Goal: Task Accomplishment & Management: Use online tool/utility

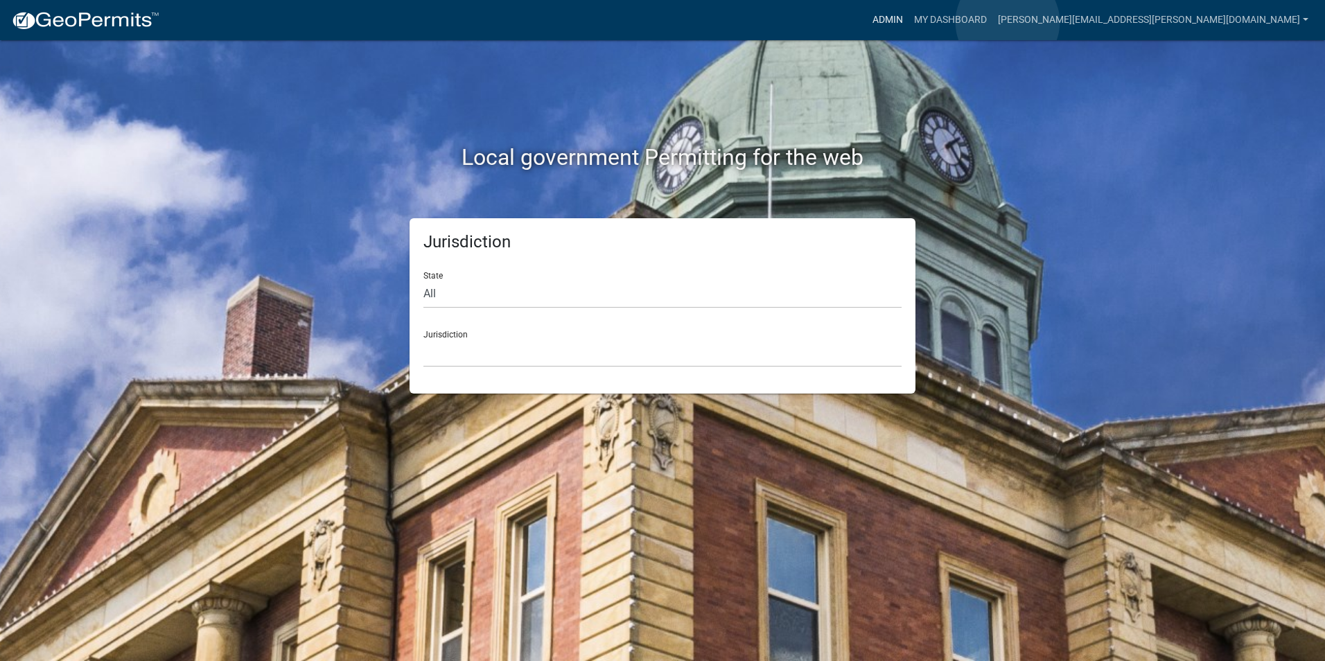
click at [909, 22] on link "Admin" at bounding box center [888, 20] width 42 height 26
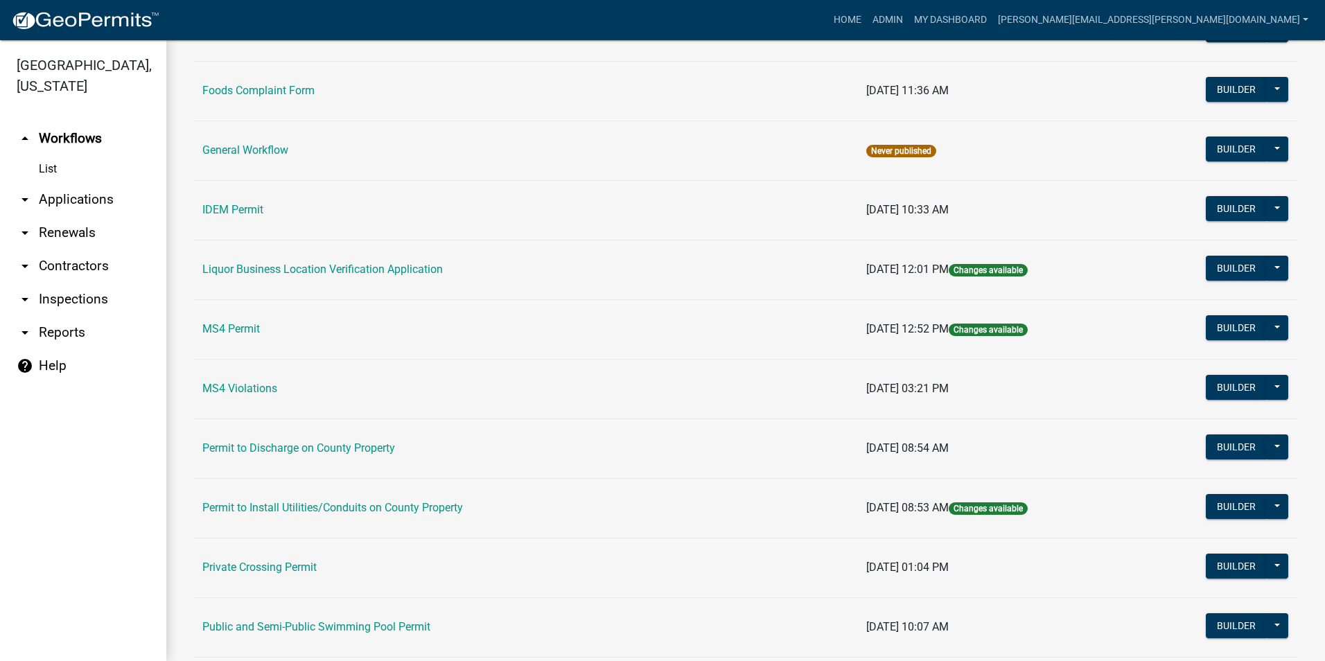
scroll to position [1107, 0]
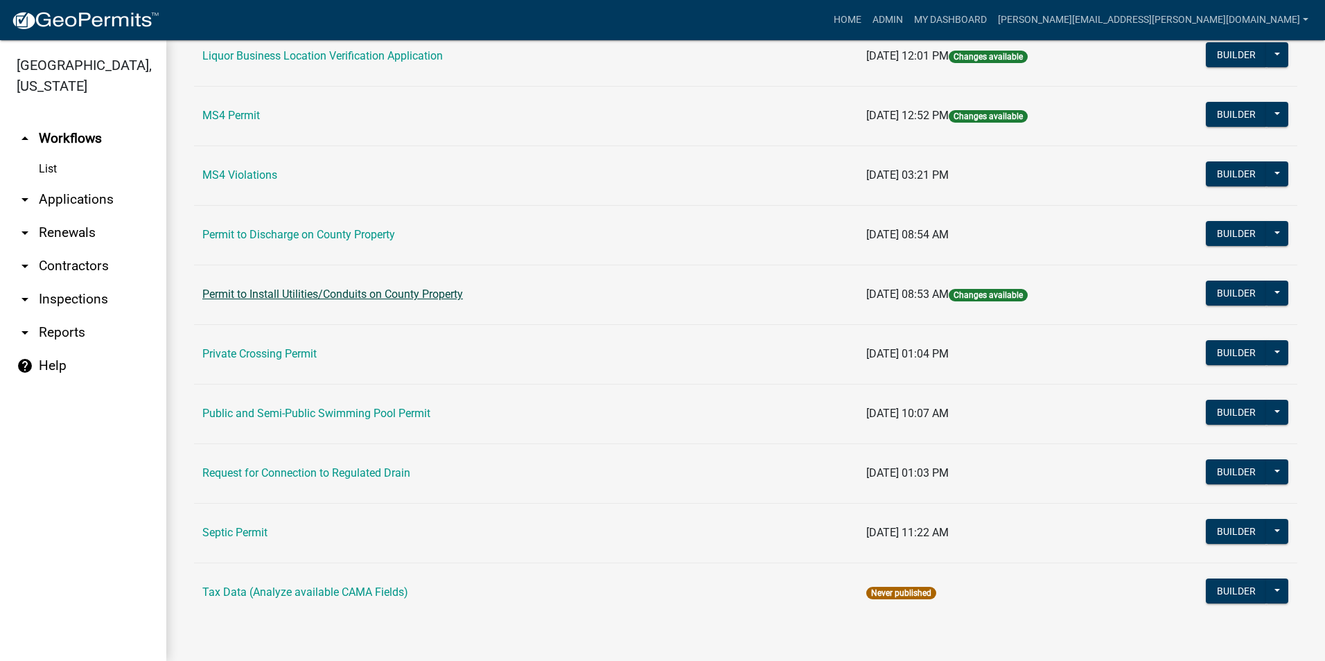
click at [405, 290] on link "Permit to Install Utilities/Conduits on County Property" at bounding box center [332, 294] width 261 height 13
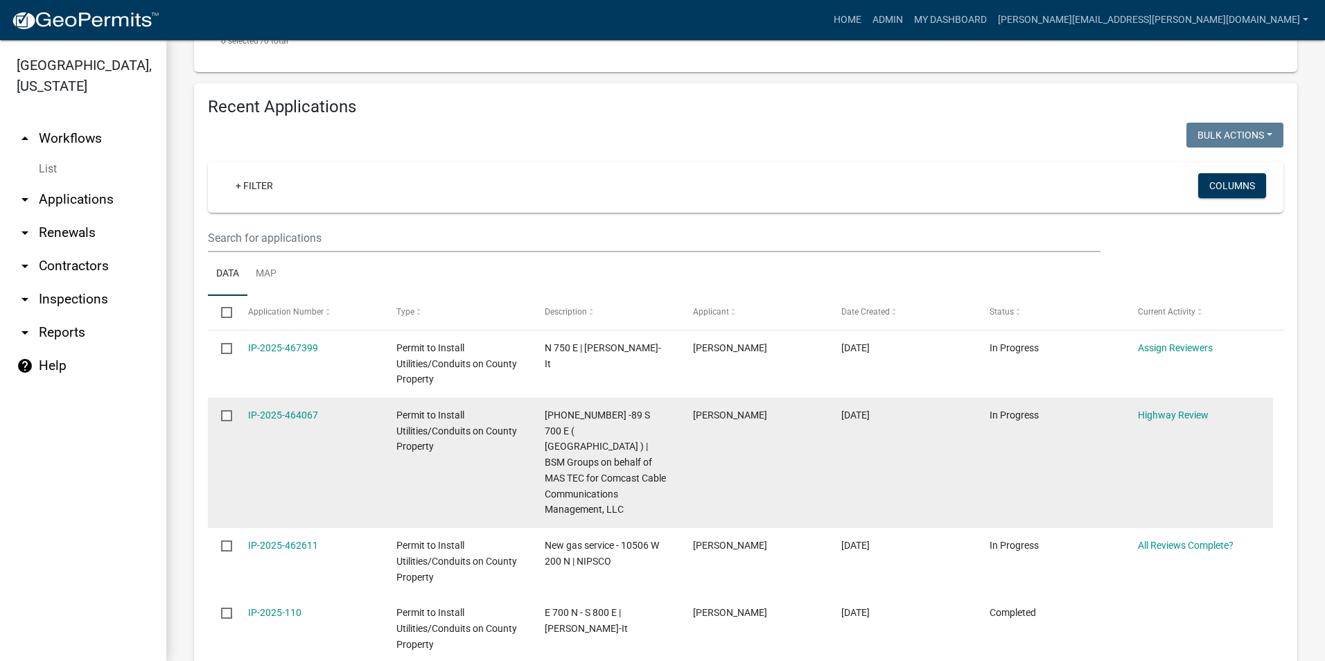
scroll to position [485, 0]
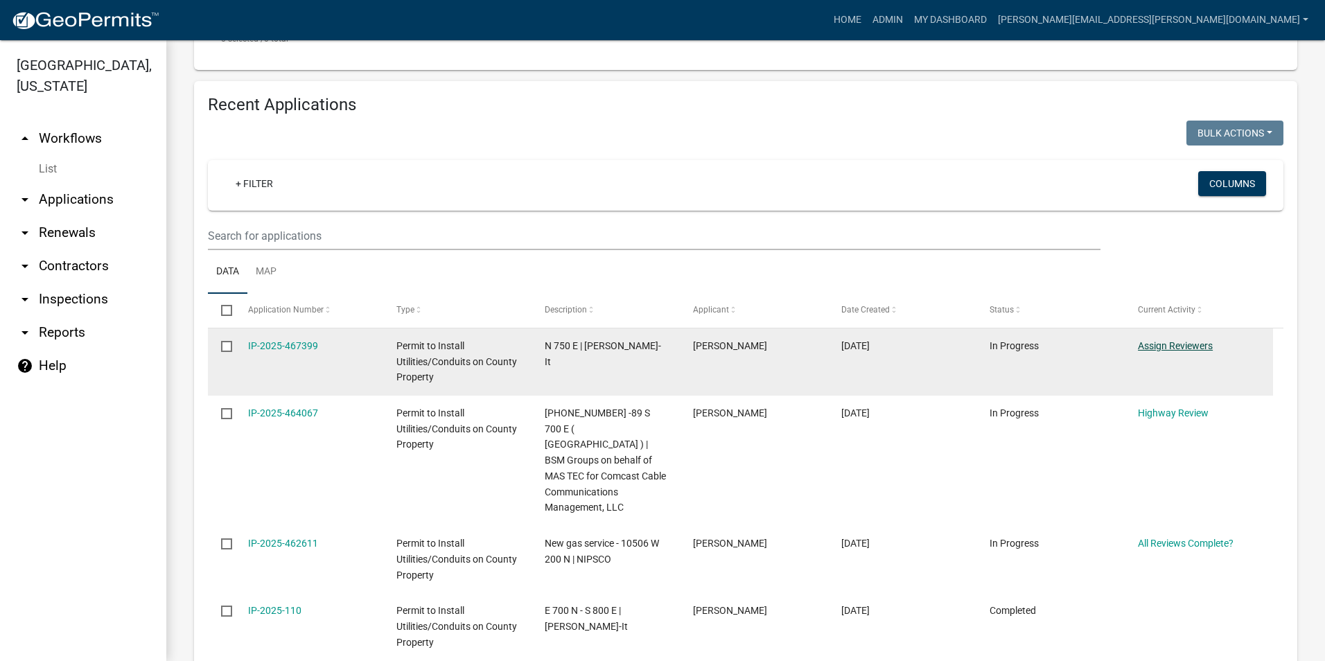
click at [1189, 344] on link "Assign Reviewers" at bounding box center [1175, 345] width 75 height 11
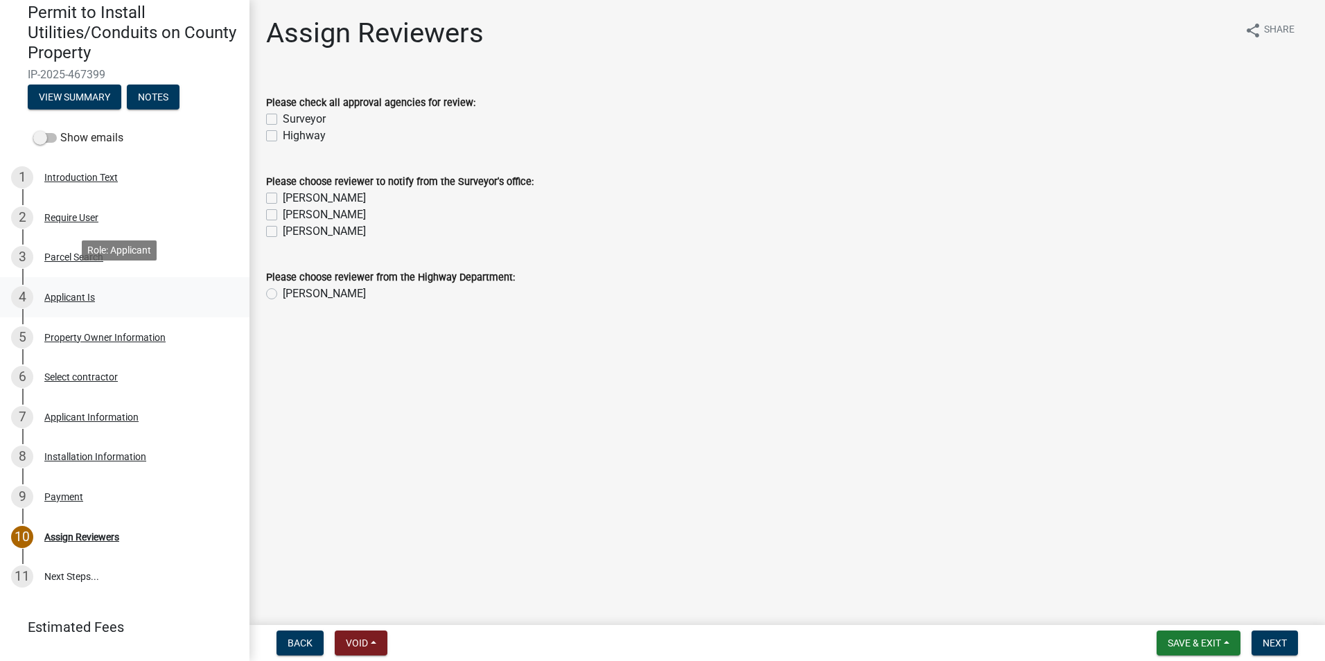
scroll to position [139, 0]
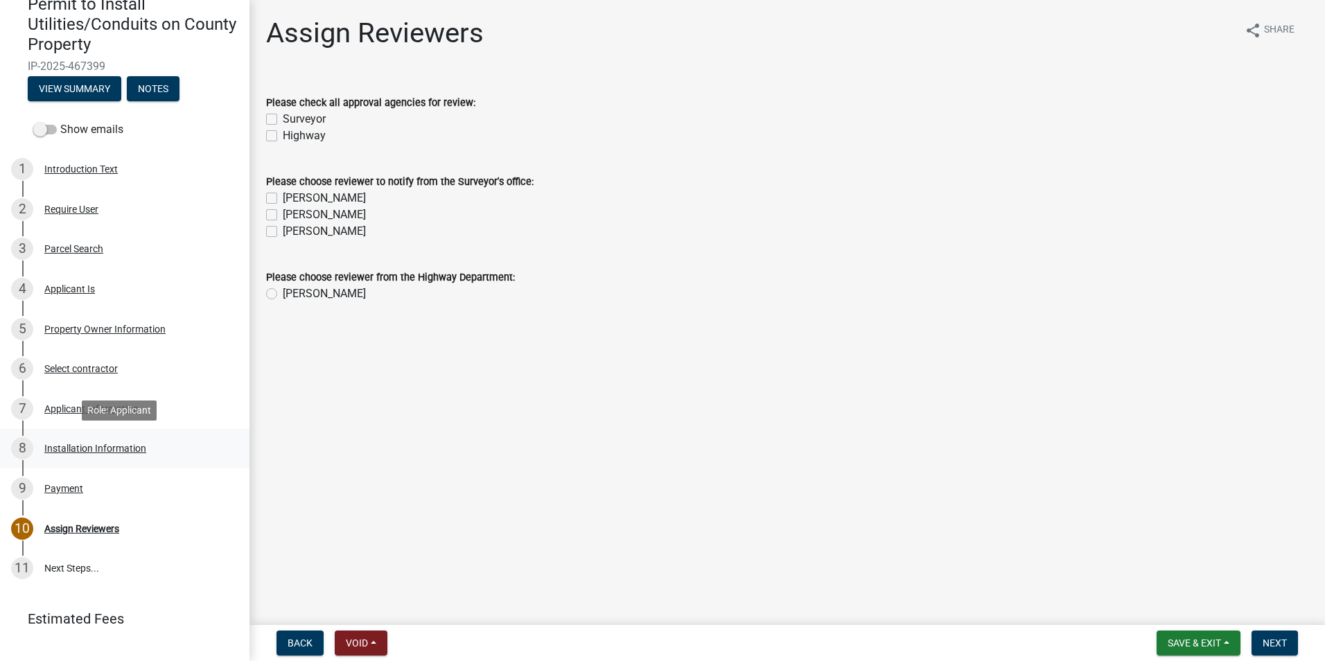
click at [121, 449] on div "Installation Information" at bounding box center [95, 449] width 102 height 10
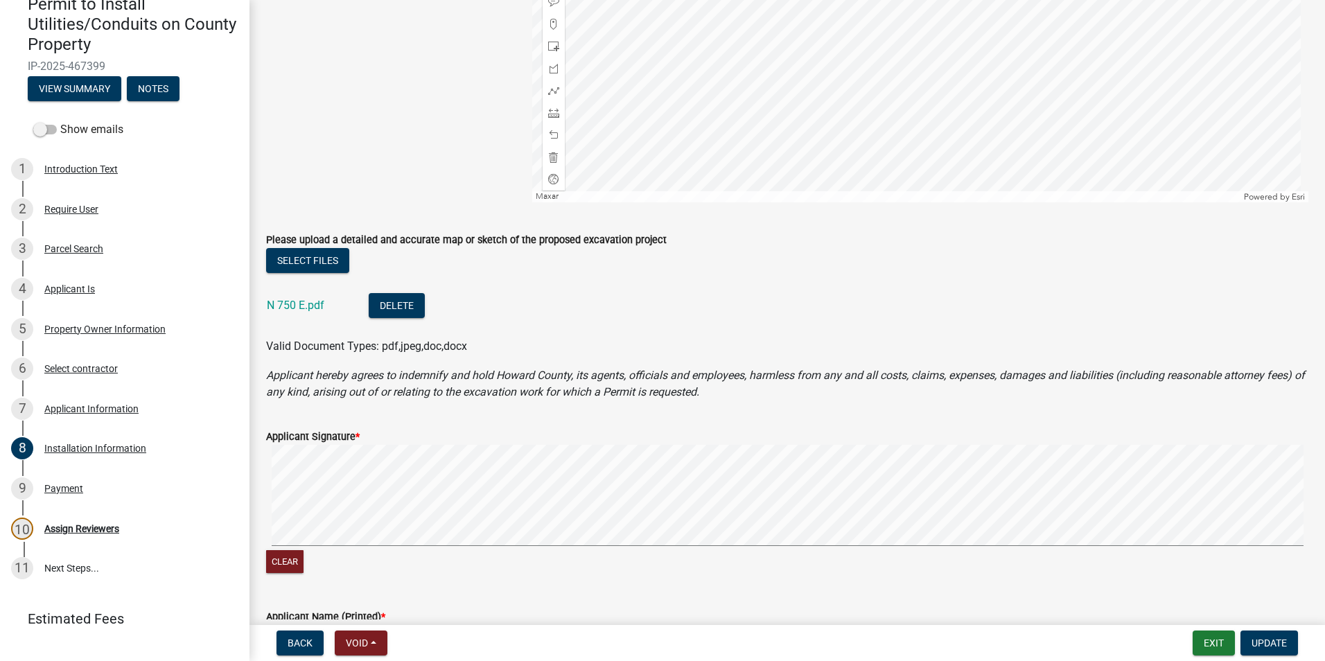
scroll to position [1040, 0]
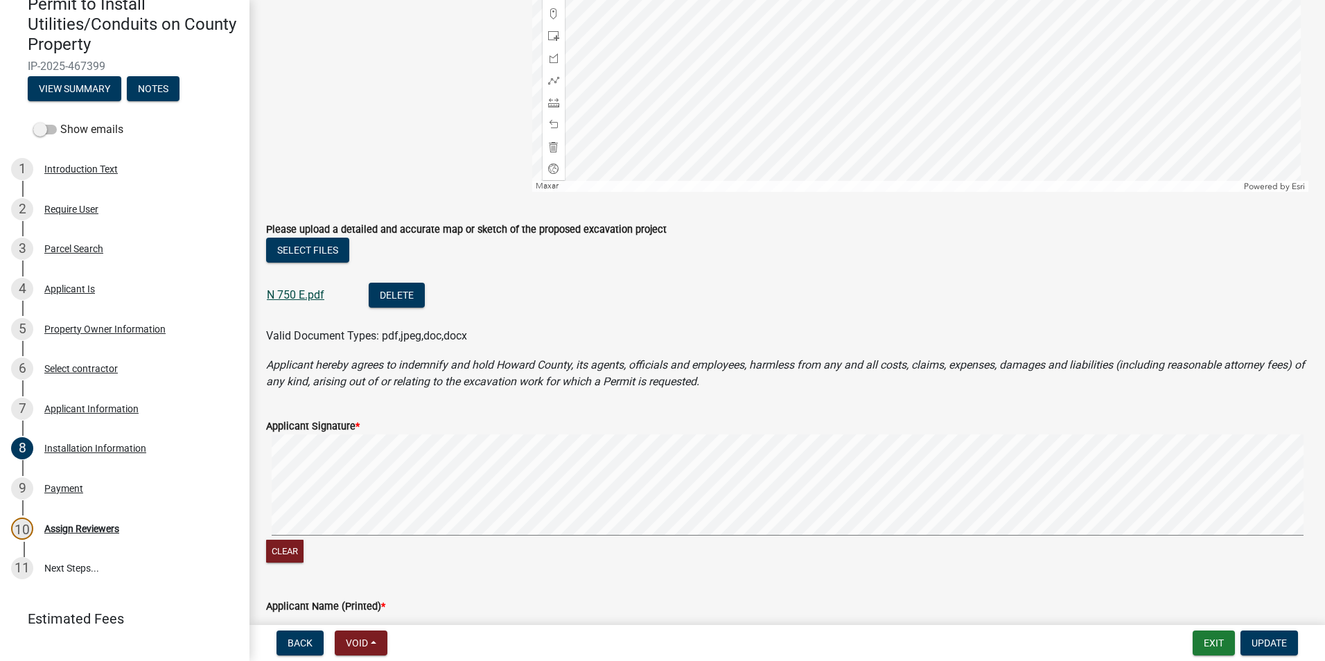
click at [319, 295] on link "N 750 E.pdf" at bounding box center [296, 294] width 58 height 13
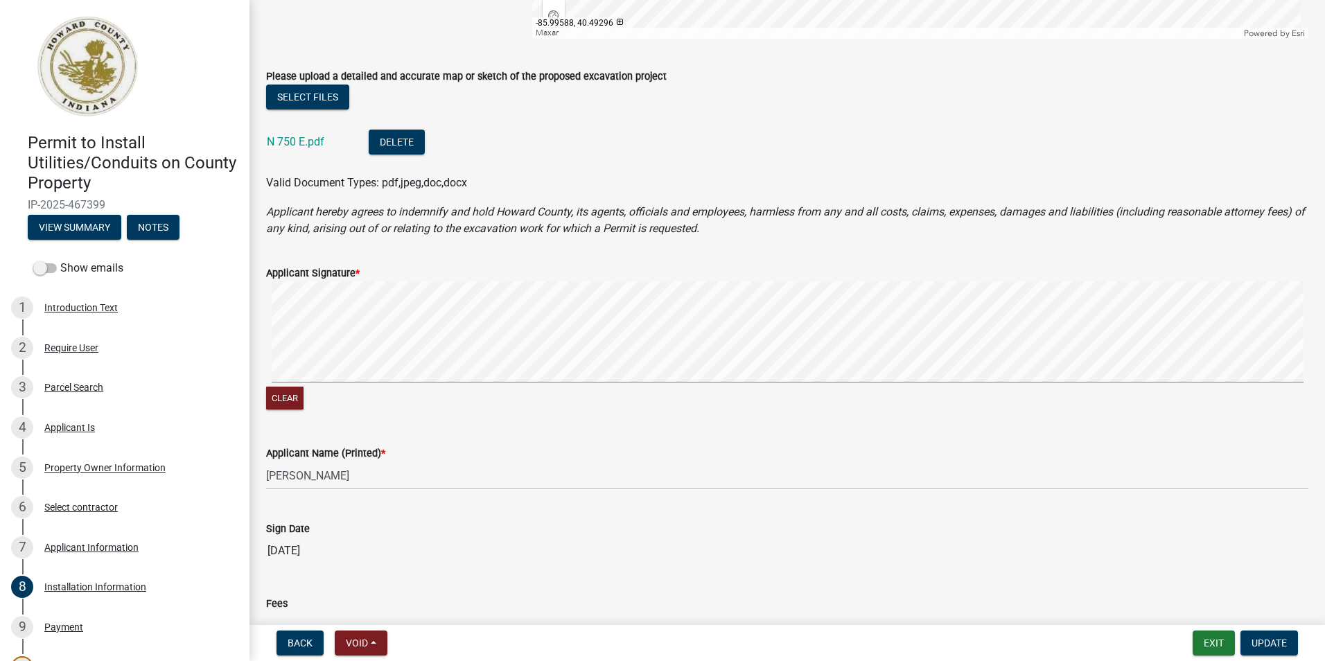
scroll to position [1247, 0]
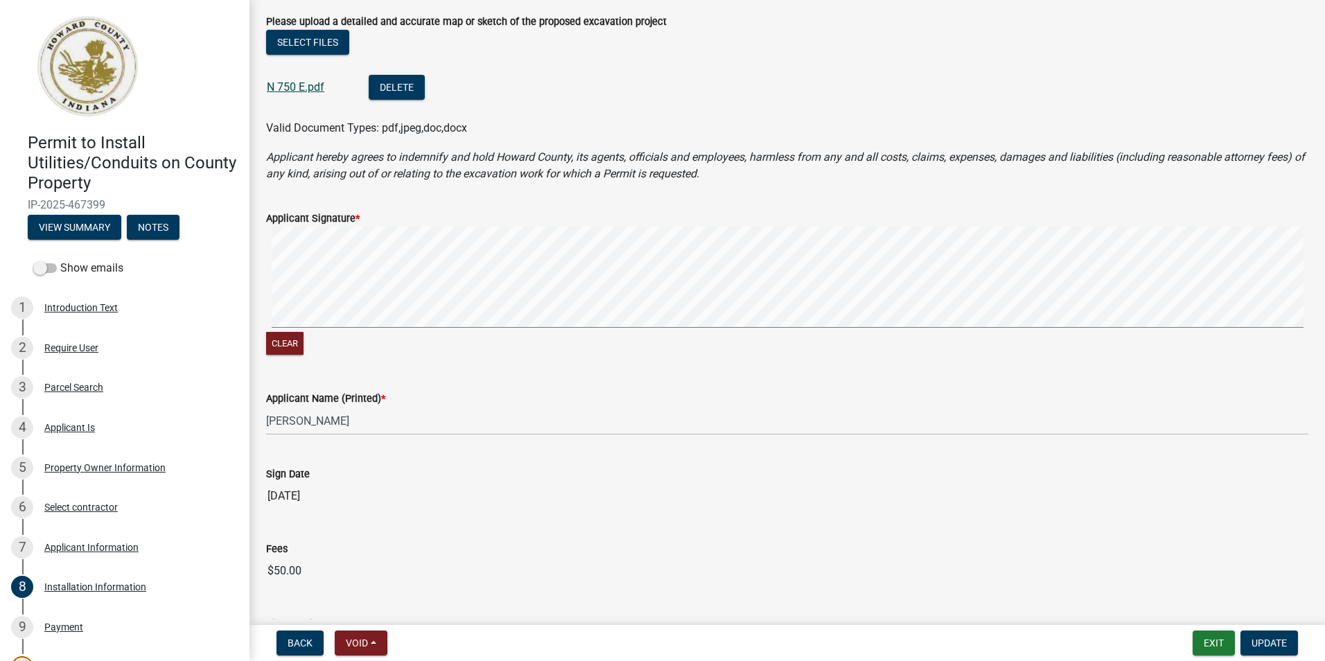
click at [313, 89] on link "N 750 E.pdf" at bounding box center [296, 86] width 58 height 13
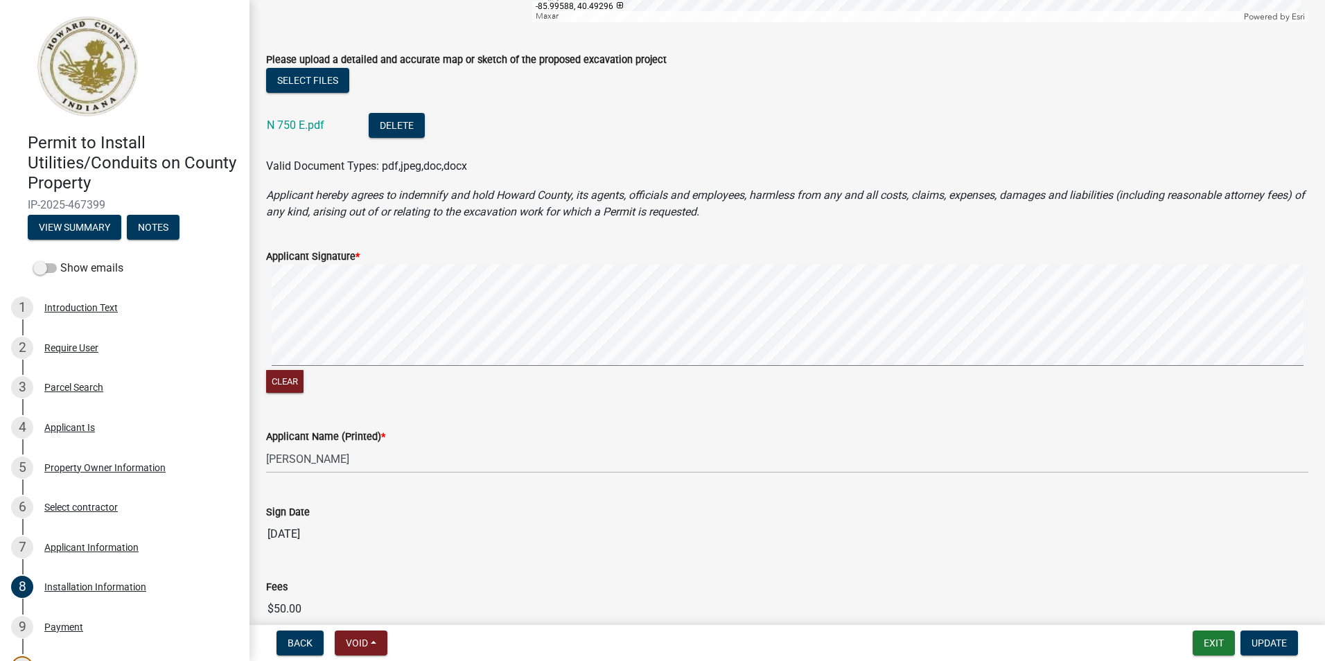
scroll to position [1178, 0]
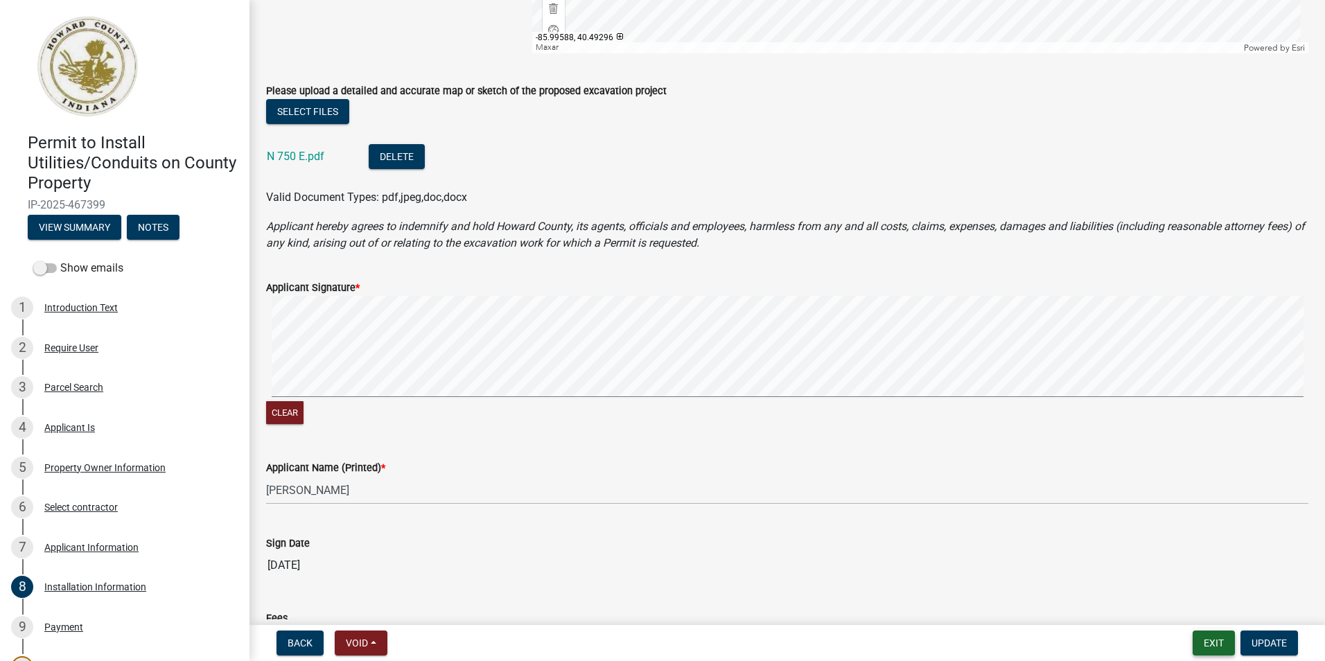
click at [1215, 644] on button "Exit" at bounding box center [1214, 643] width 42 height 25
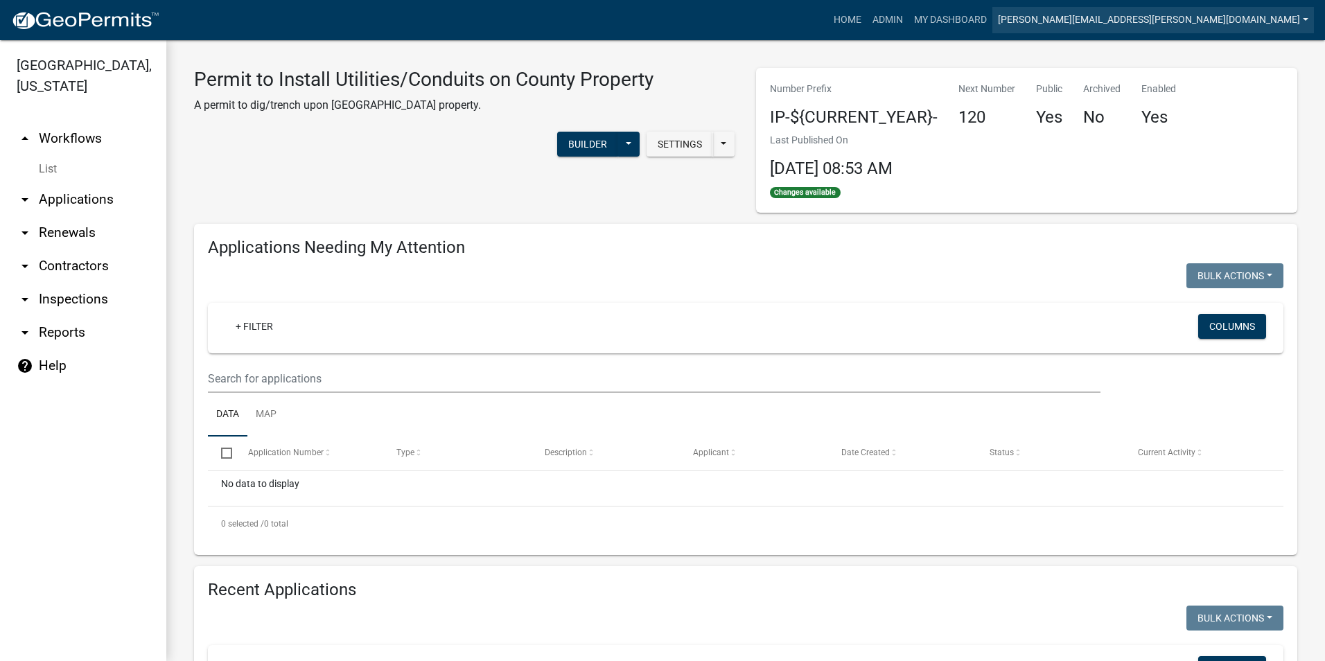
click at [1241, 23] on link "[PERSON_NAME][EMAIL_ADDRESS][PERSON_NAME][DOMAIN_NAME]" at bounding box center [1153, 20] width 322 height 26
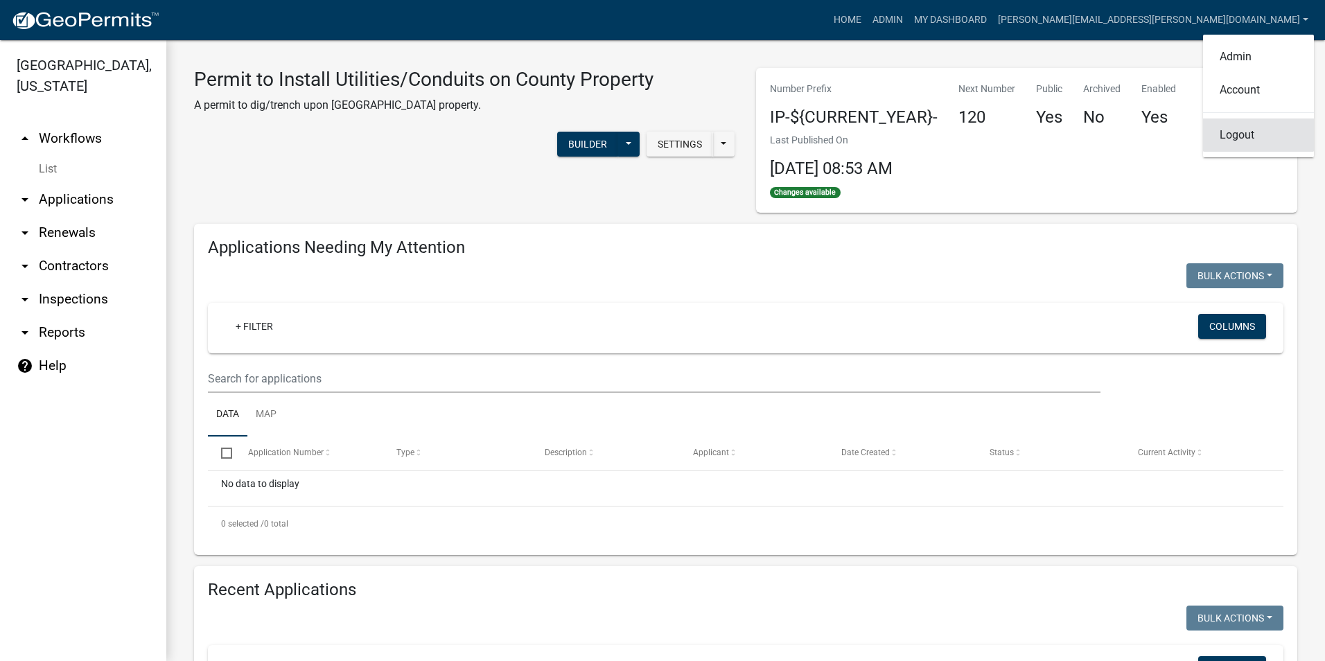
click at [1247, 141] on link "Logout" at bounding box center [1258, 135] width 111 height 33
